Goal: Information Seeking & Learning: Learn about a topic

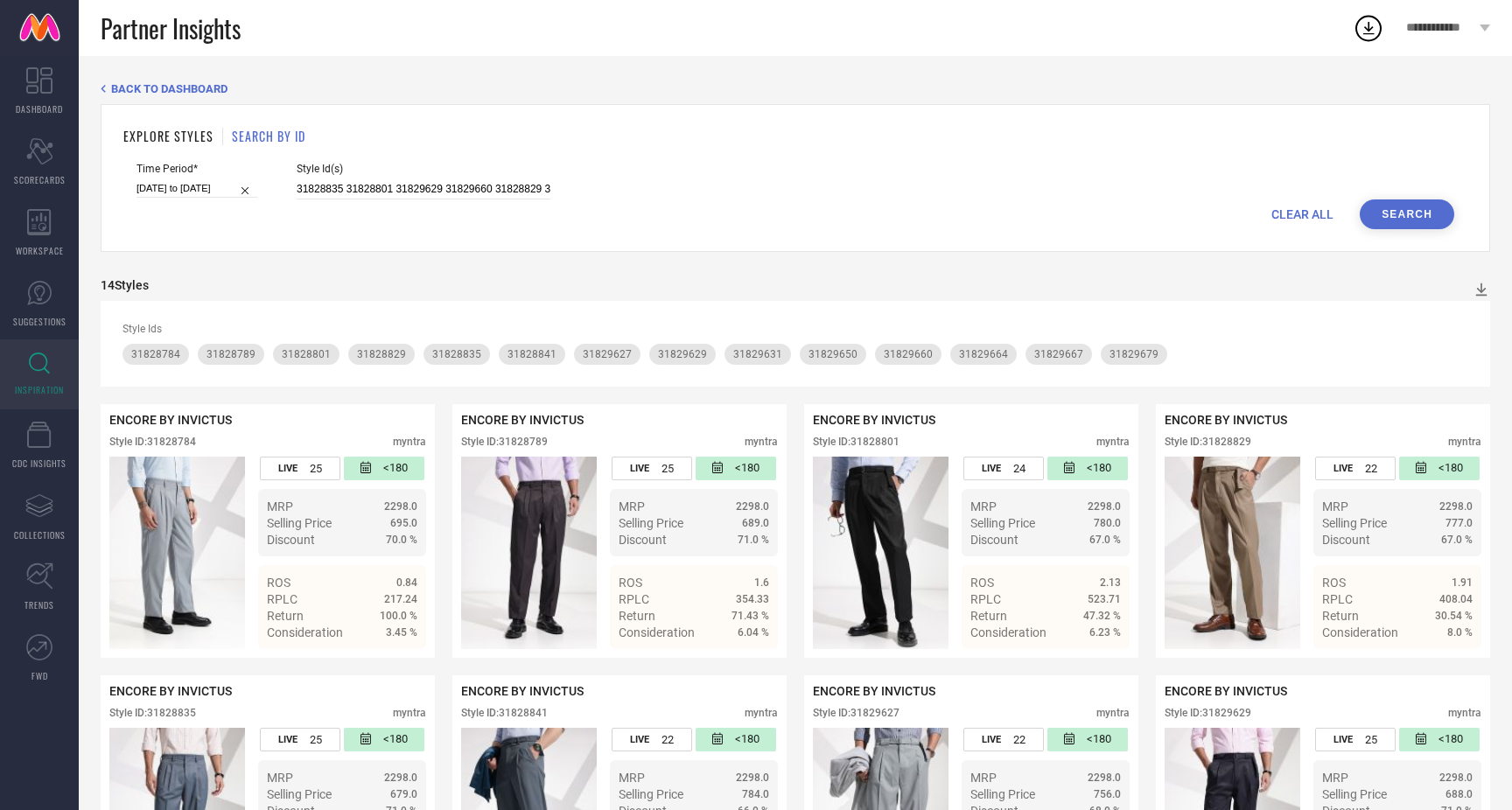
scroll to position [689, 0]
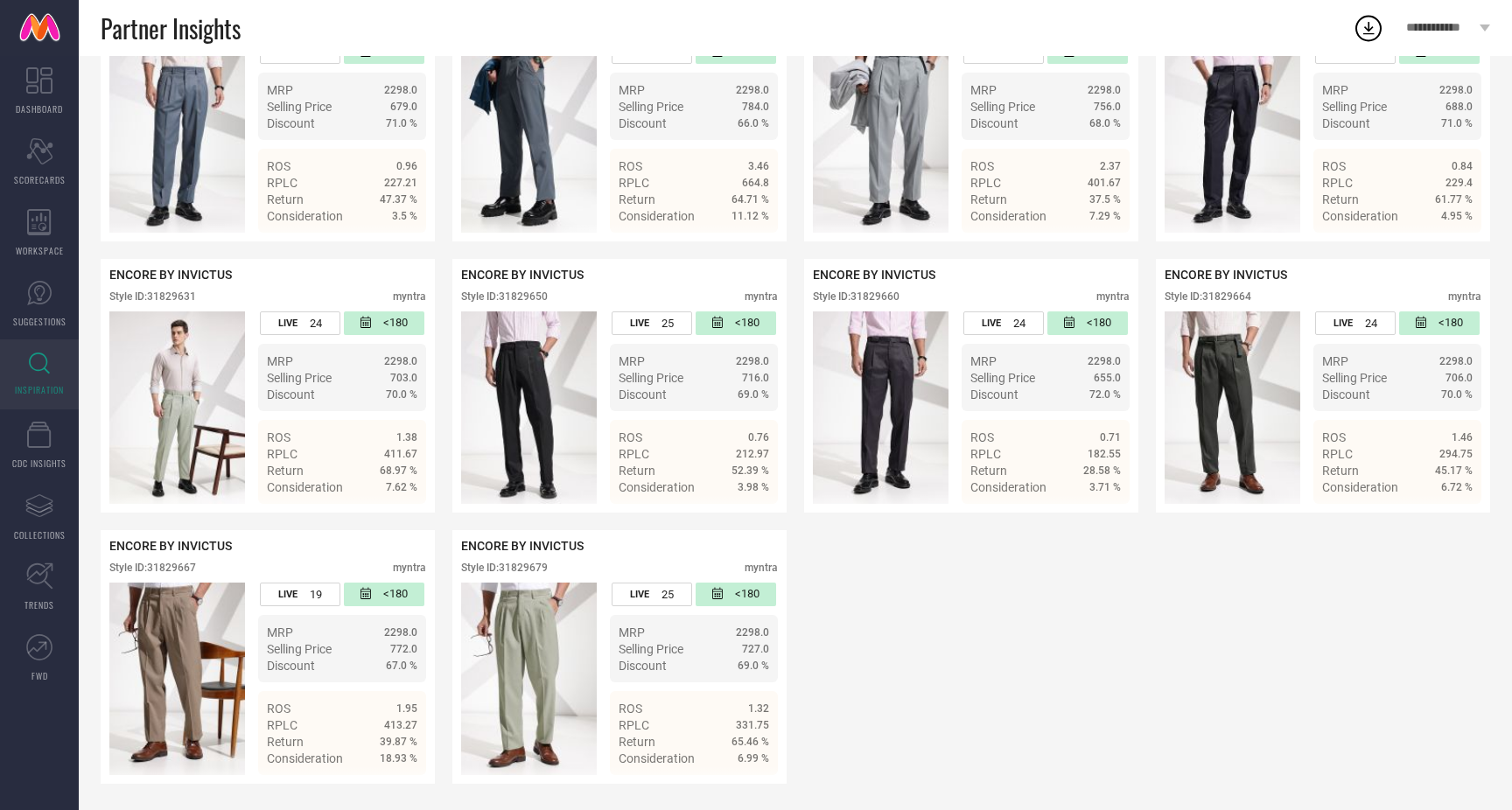
click at [803, 570] on div "ENCORE BY INVICTUS Style ID: 31828784 myntra LIVE 25 <180 MRP 2298.0 Selling Pr…" at bounding box center [795, 250] width 1389 height 1068
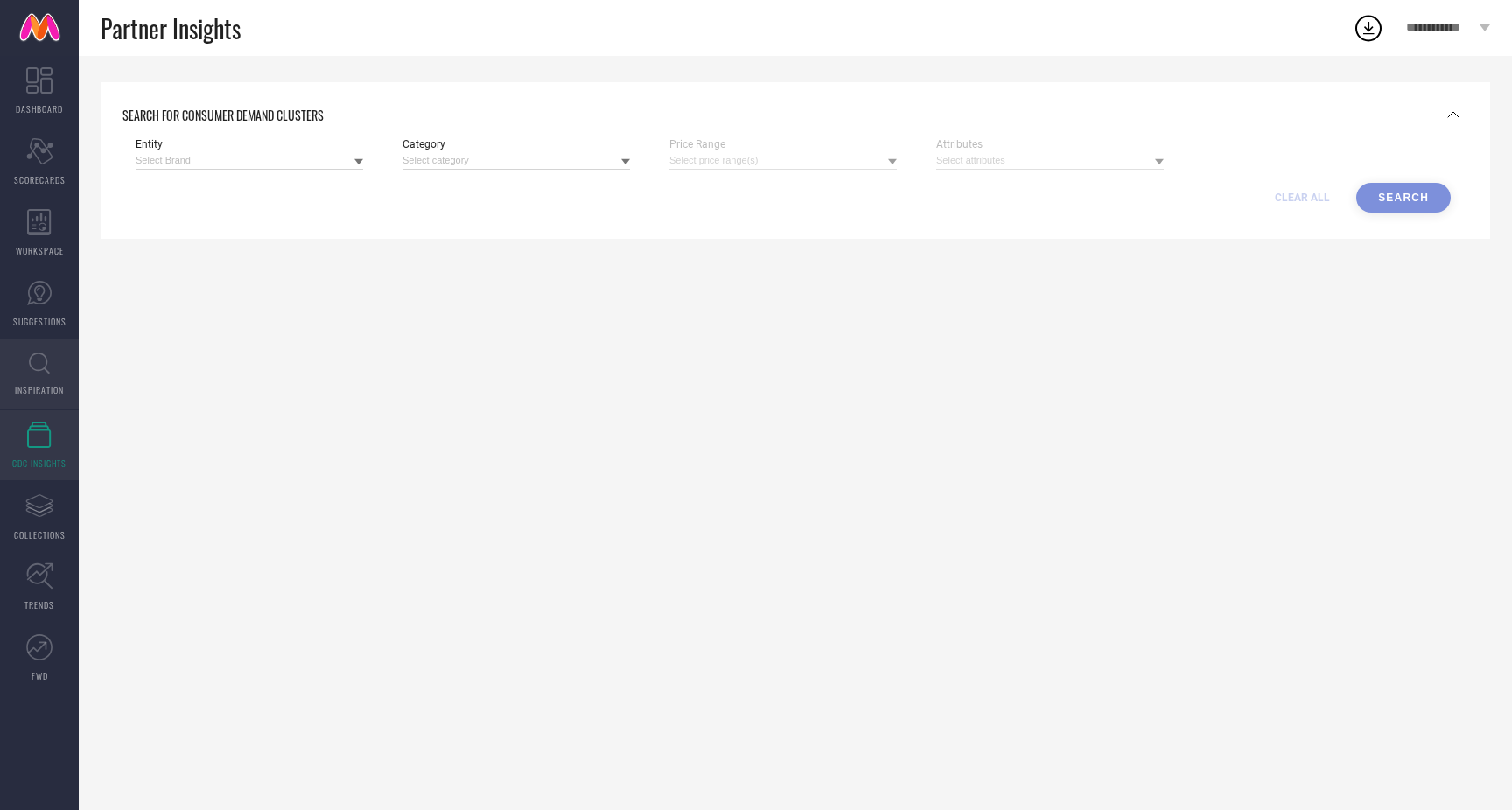
click at [44, 364] on icon at bounding box center [39, 363] width 21 height 22
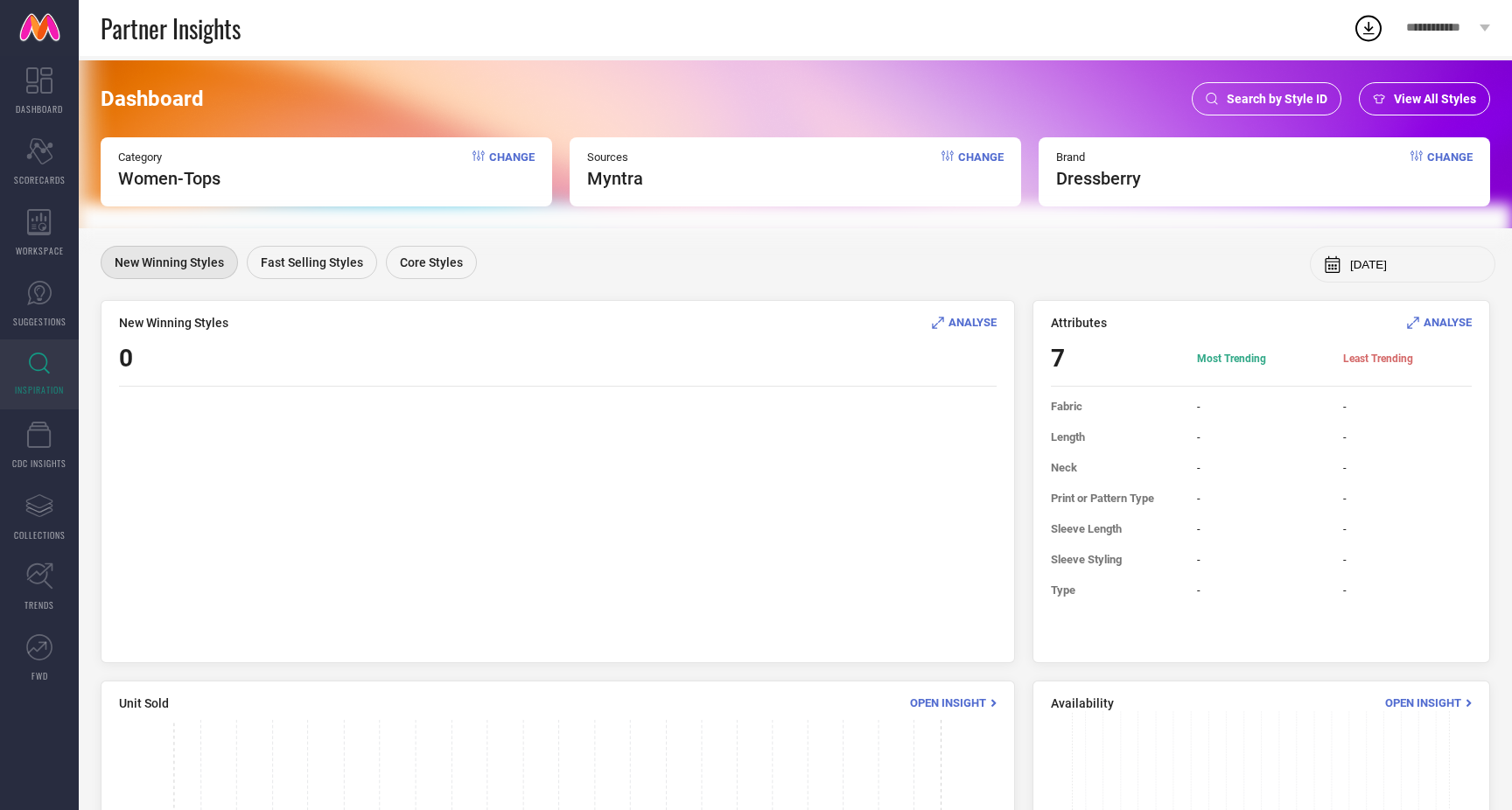
click at [516, 160] on span "Change" at bounding box center [512, 169] width 46 height 38
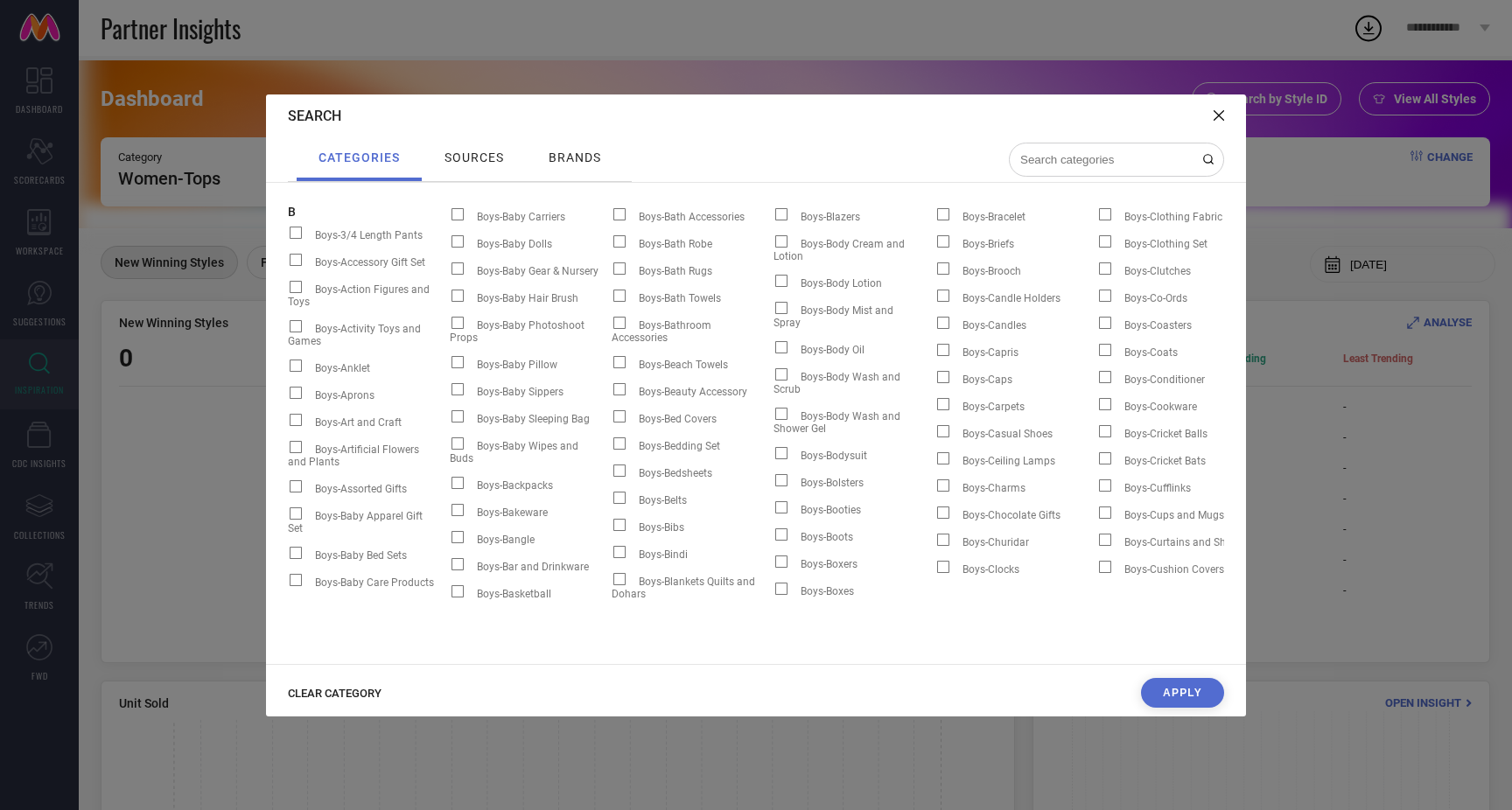
click at [357, 693] on span "CLEAR CATEGORY" at bounding box center [335, 693] width 93 height 13
click at [1046, 165] on input at bounding box center [1106, 160] width 175 height 15
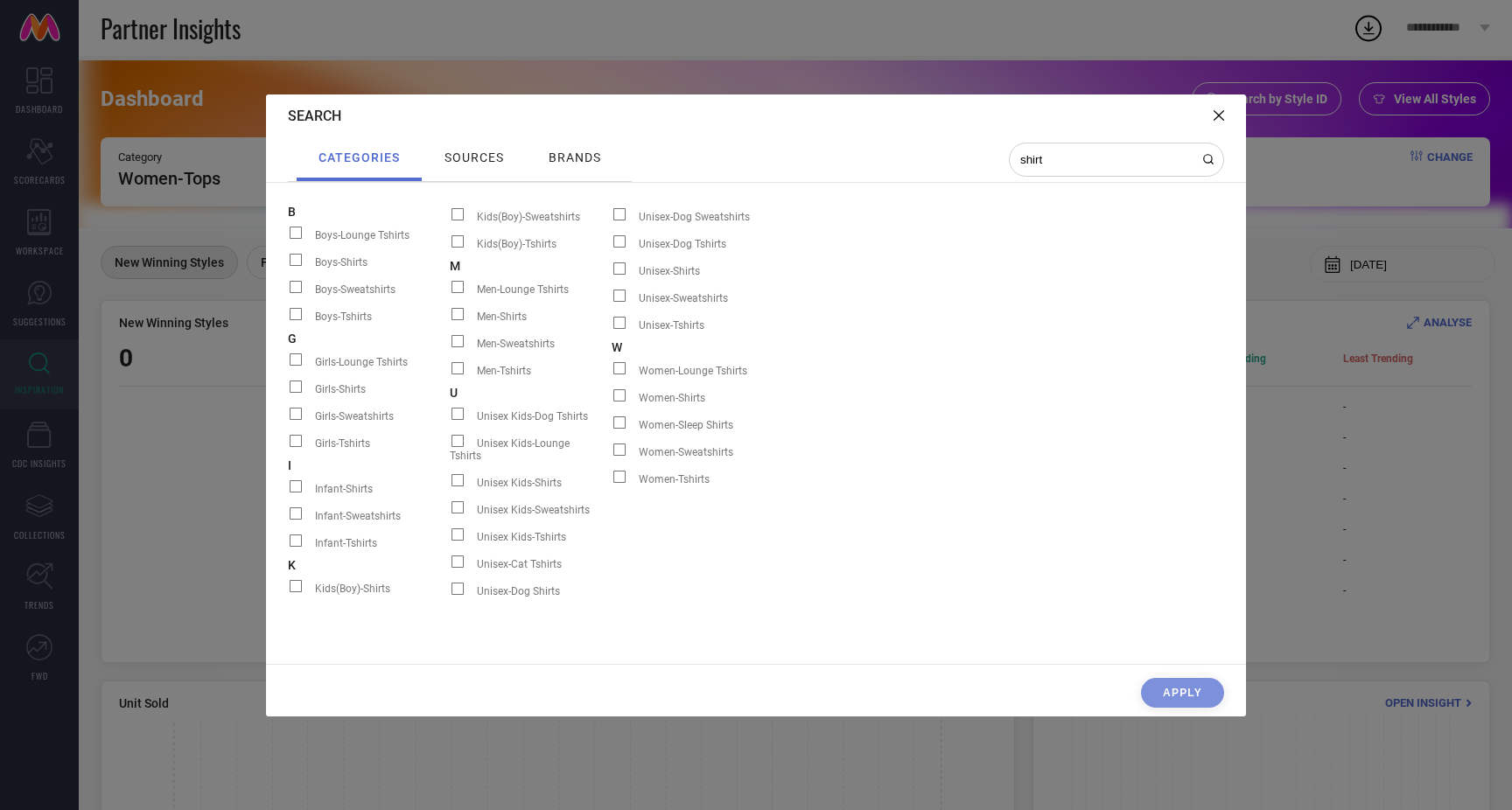
type input "shirt"
click at [456, 313] on span at bounding box center [457, 314] width 12 height 12
click at [450, 320] on input "Men-Shirts" at bounding box center [450, 320] width 0 height 0
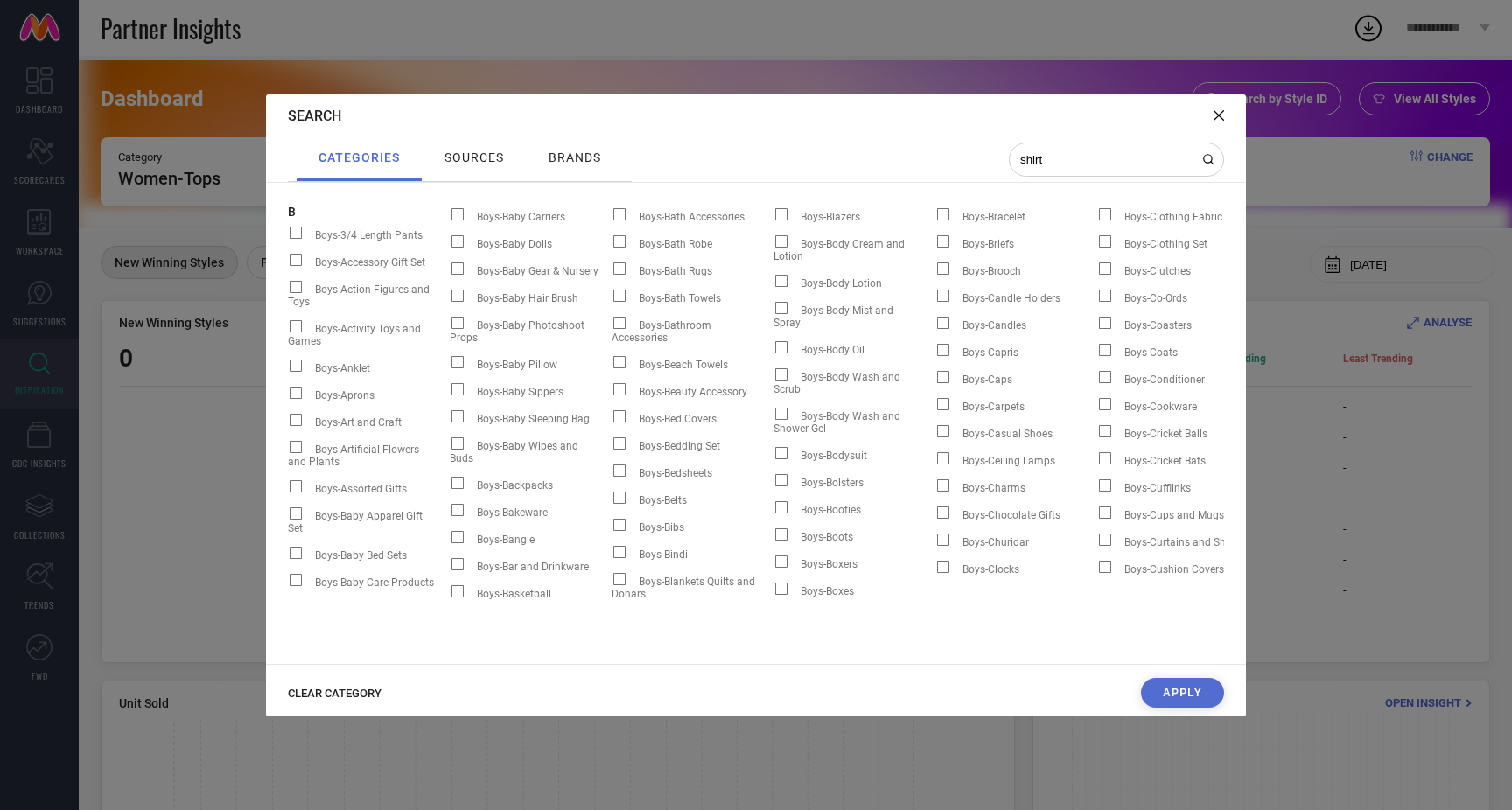
click at [1211, 686] on button "Apply" at bounding box center [1182, 692] width 83 height 29
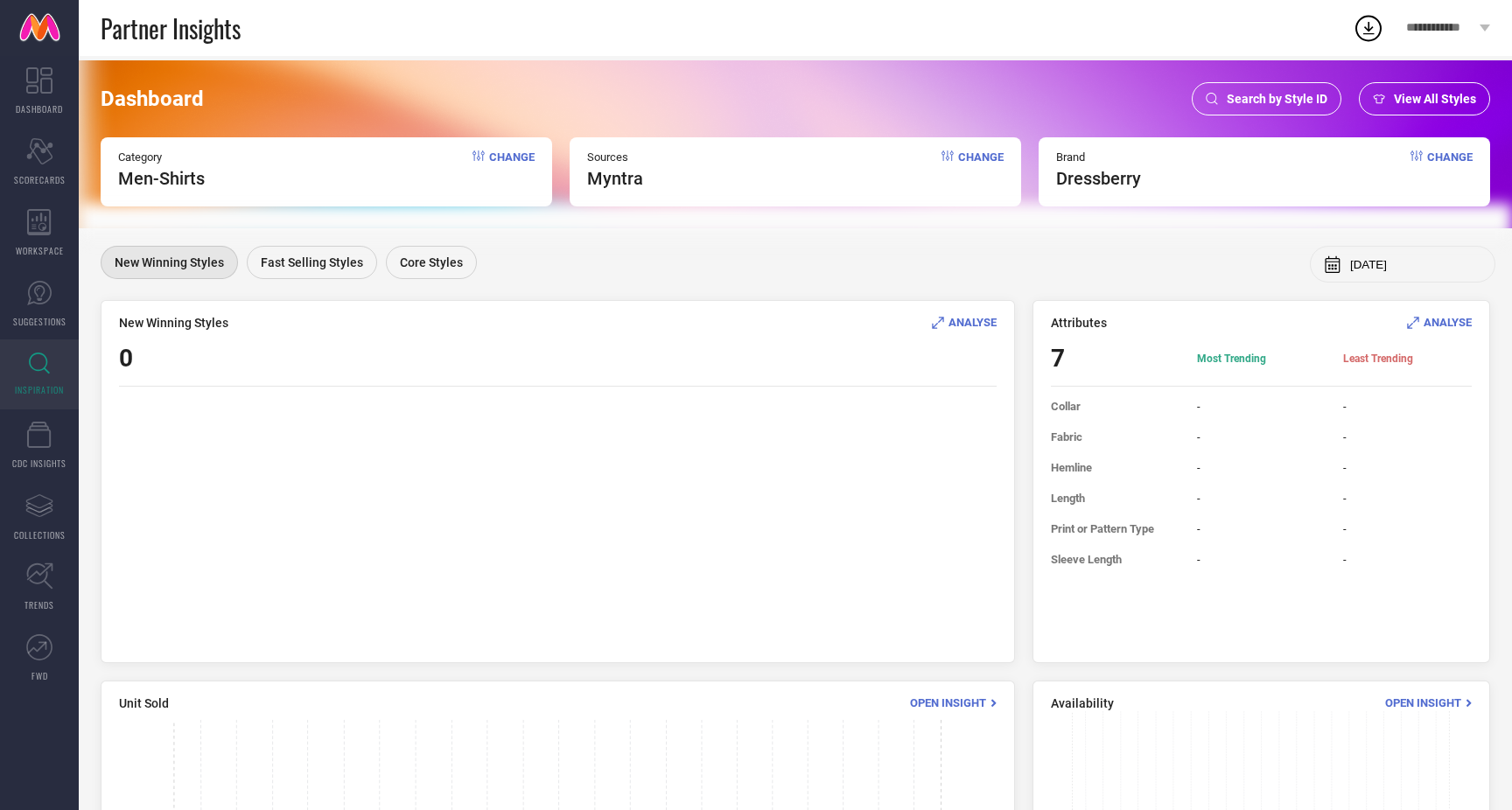
click at [1435, 160] on span "Change" at bounding box center [1450, 169] width 46 height 38
